Goal: Task Accomplishment & Management: Use online tool/utility

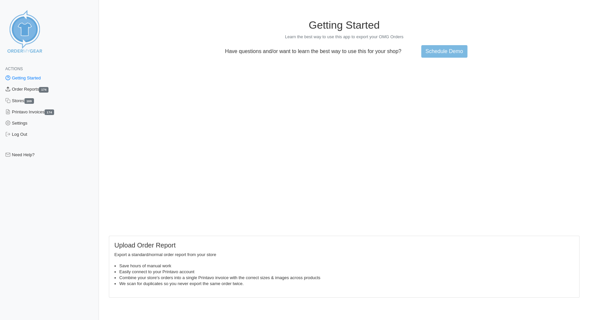
click at [21, 90] on link "Order Reports 174" at bounding box center [49, 89] width 99 height 11
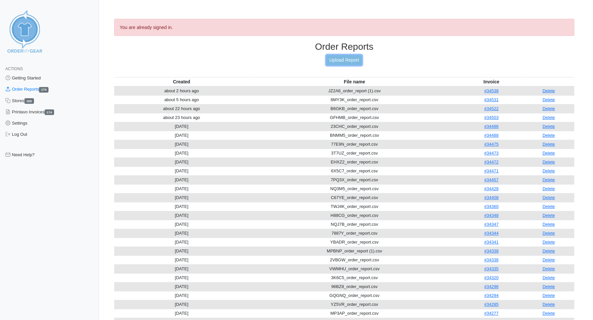
click at [341, 58] on link "Upload Report" at bounding box center [344, 60] width 36 height 10
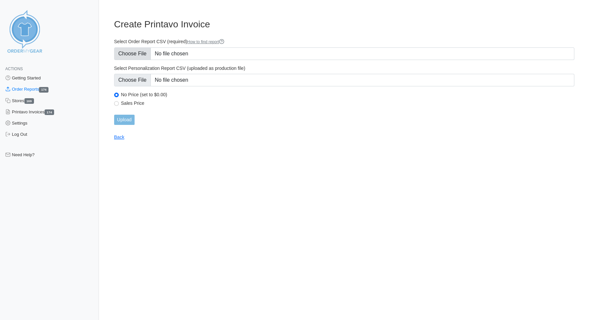
click at [129, 60] on form "Select Order Report CSV (required) How to find report Select Personalization Re…" at bounding box center [344, 82] width 460 height 86
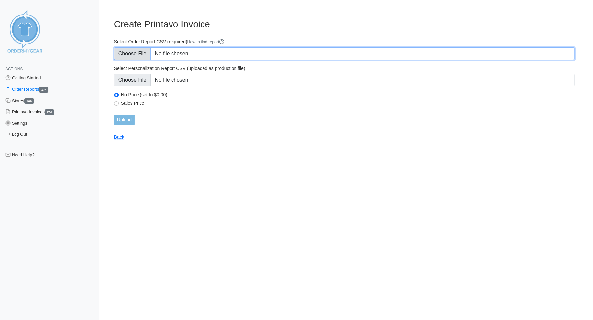
click at [132, 56] on input "Select Order Report CSV (required) How to find report" at bounding box center [344, 54] width 460 height 13
type input "C:\fakepath\US7D7_order_report.csv"
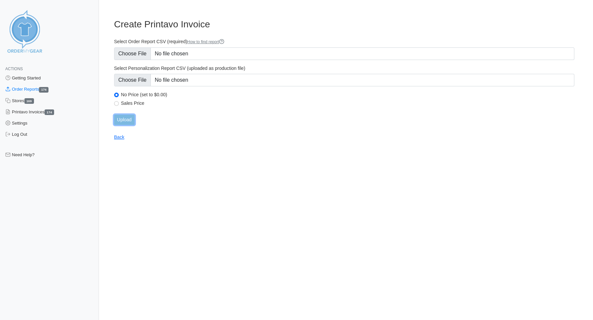
click at [124, 120] on input "Upload" at bounding box center [124, 120] width 20 height 10
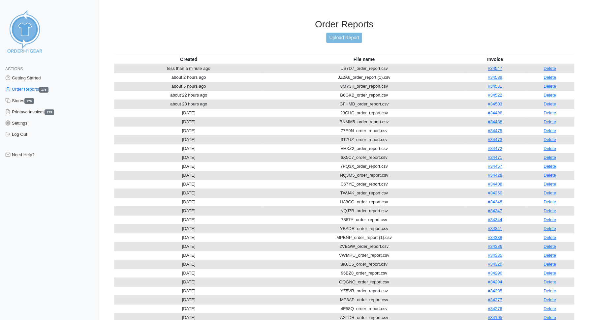
click at [495, 66] on link "#34547" at bounding box center [495, 68] width 14 height 5
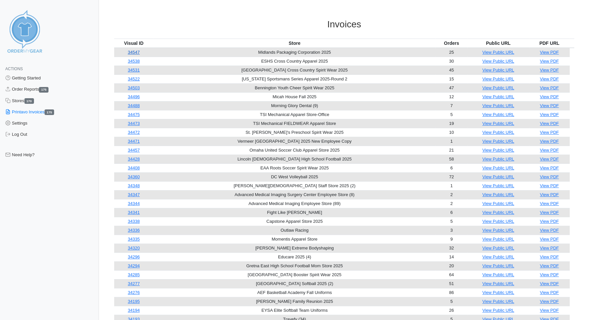
click at [137, 51] on link "34547" at bounding box center [134, 52] width 12 height 5
